Goal: Task Accomplishment & Management: Use online tool/utility

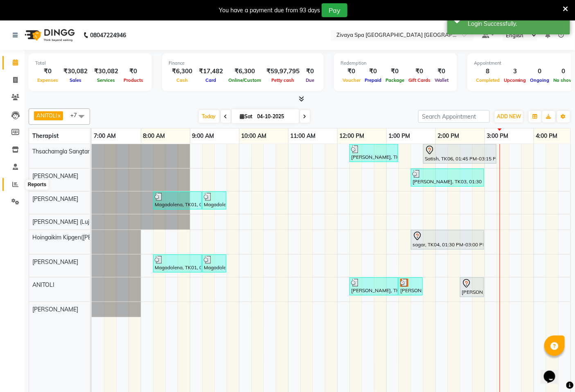
click at [14, 185] on icon at bounding box center [15, 184] width 6 height 6
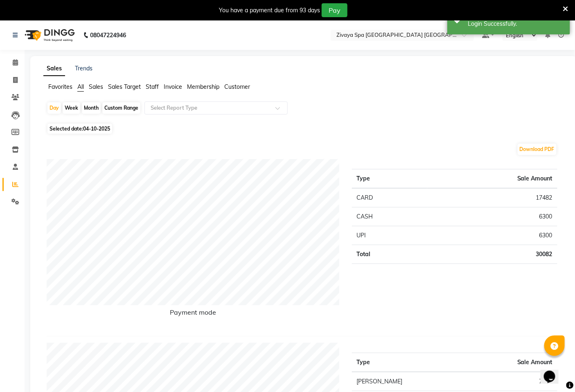
click at [128, 84] on span "Sales Target" at bounding box center [124, 86] width 33 height 7
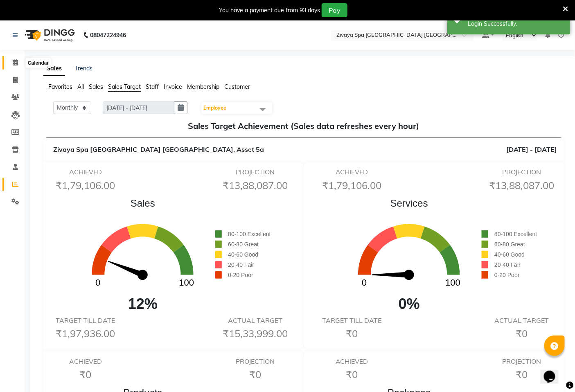
click at [14, 57] on link "Calendar" at bounding box center [12, 62] width 20 height 13
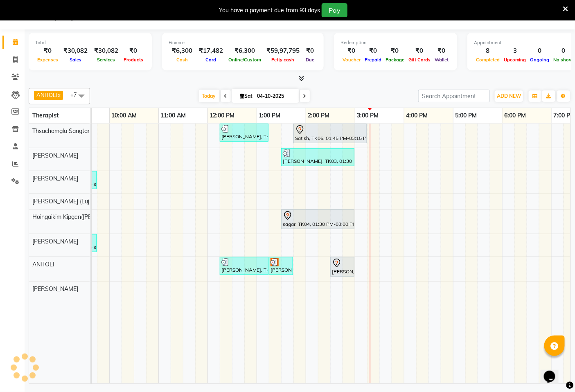
scroll to position [0, 148]
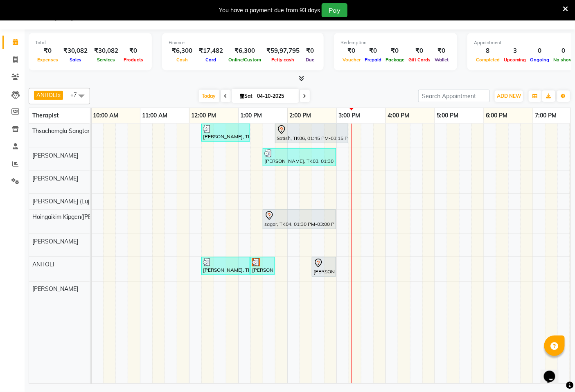
click at [352, 183] on div "[PERSON_NAME], TK02, 12:15 PM-01:15 PM, Royal Siam - 60 Mins Satish, TK06, 01:4…" at bounding box center [336, 253] width 785 height 260
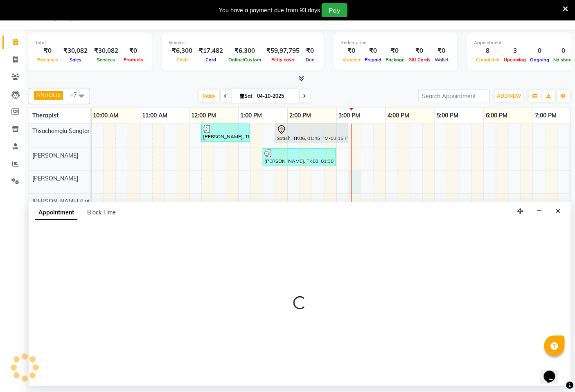
select select "49491"
select select "915"
select select "tentative"
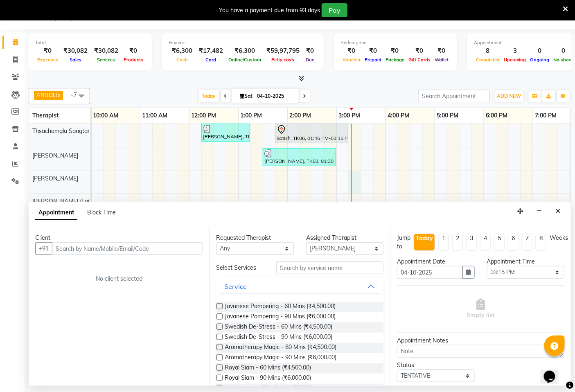
click at [164, 244] on input "text" at bounding box center [127, 248] width 151 height 13
type input "j"
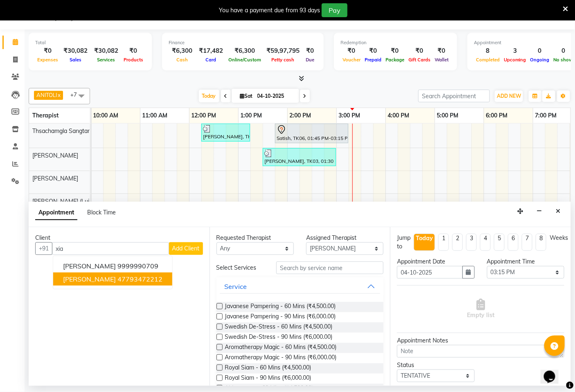
click at [137, 275] on ngb-highlight "47793472212" at bounding box center [139, 279] width 45 height 8
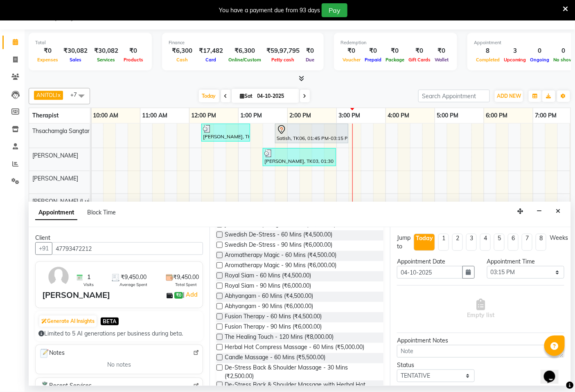
scroll to position [182, 0]
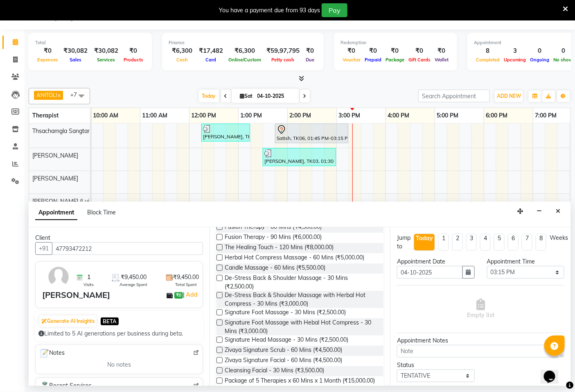
type input "47793472212"
click at [223, 322] on div "Signature Foot Massage with Hebal Hot Compress - 30 Mins (₹3,000.00)" at bounding box center [299, 326] width 167 height 17
click at [219, 321] on label at bounding box center [219, 322] width 6 height 6
click at [219, 321] on input "checkbox" at bounding box center [218, 323] width 5 height 5
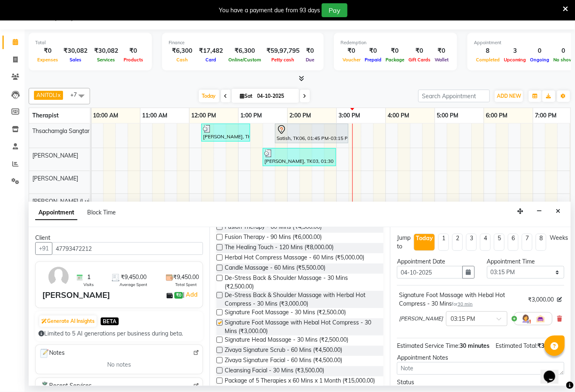
checkbox input "false"
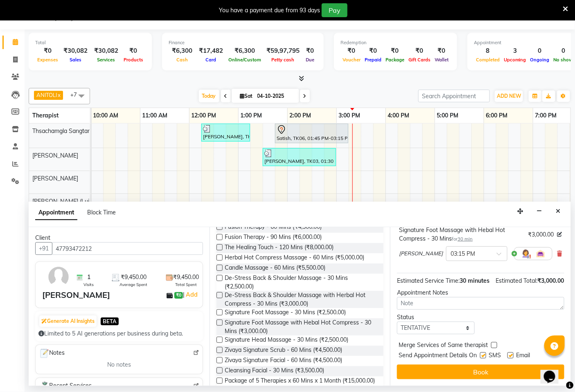
scroll to position [74, 0]
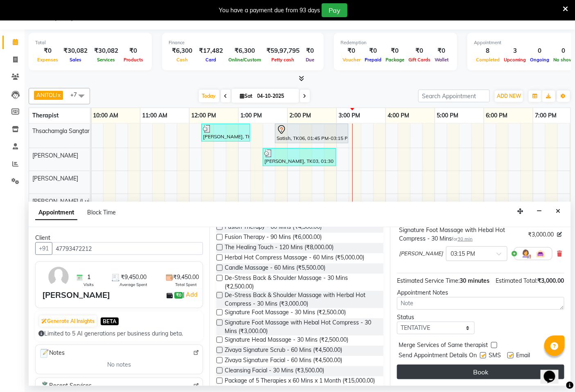
click at [476, 373] on button "Book" at bounding box center [480, 371] width 167 height 15
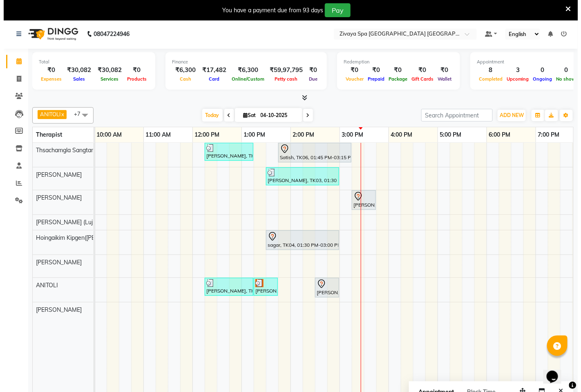
scroll to position [0, 0]
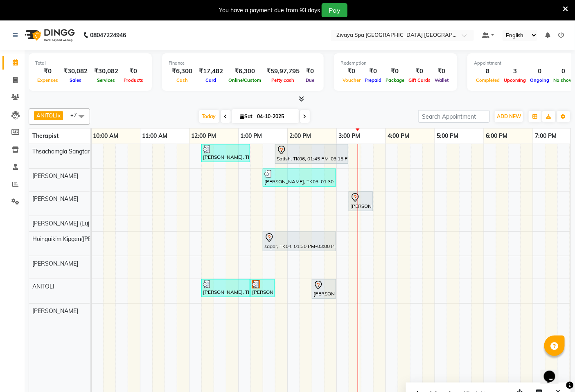
click at [570, 8] on div "You have a payment due from 93 days Pay" at bounding box center [287, 10] width 575 height 20
click at [568, 7] on icon at bounding box center [565, 8] width 5 height 7
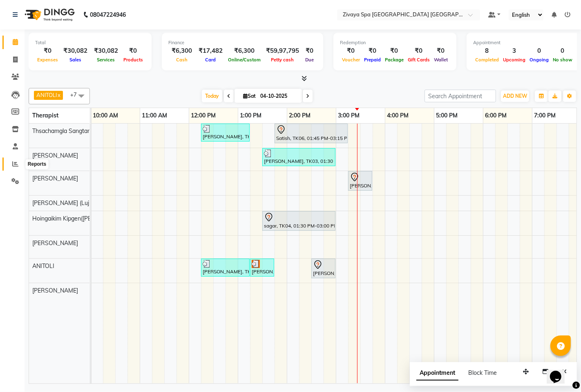
click at [13, 164] on icon at bounding box center [15, 164] width 6 height 6
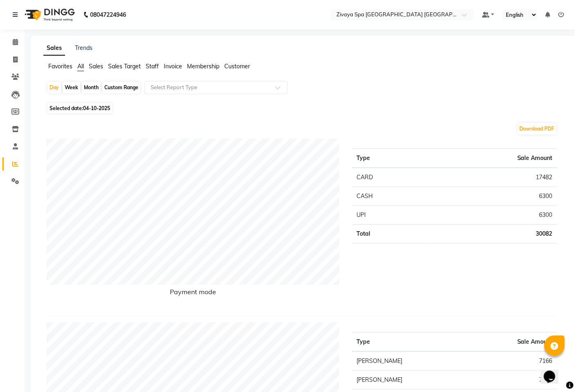
click at [124, 71] on div "Favorites All Sales Sales Target Staff Invoice Membership Customer" at bounding box center [303, 70] width 532 height 16
click at [124, 67] on span "Sales Target" at bounding box center [124, 66] width 33 height 7
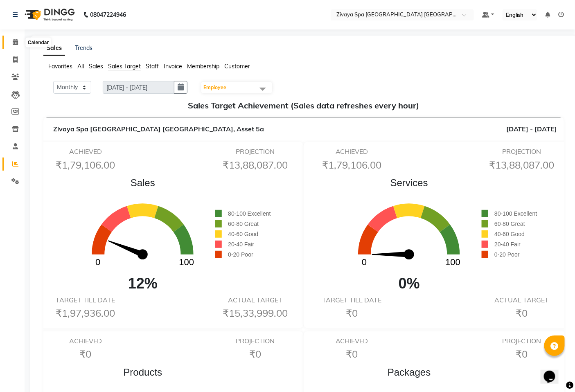
click at [15, 38] on span at bounding box center [15, 42] width 14 height 9
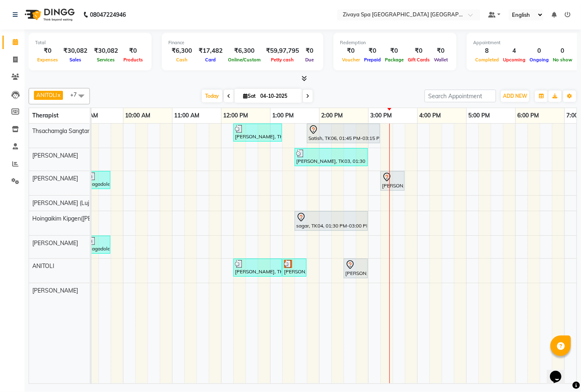
scroll to position [0, 117]
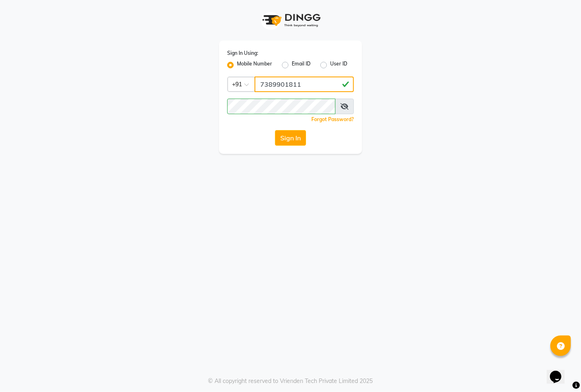
click at [305, 81] on input "7389901811" at bounding box center [304, 84] width 99 height 16
type input "9366908950"
click at [297, 137] on button "Sign In" at bounding box center [290, 138] width 31 height 16
